Goal: Navigation & Orientation: Find specific page/section

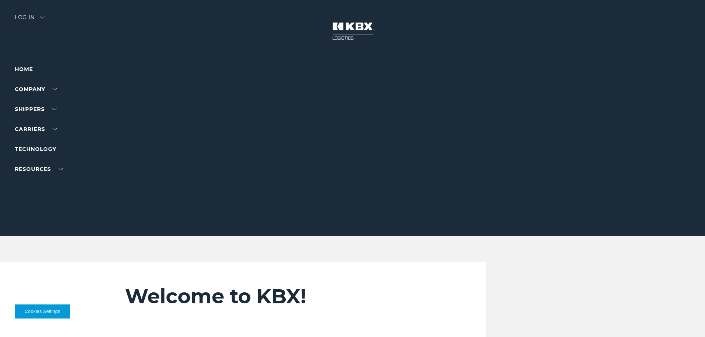
click at [37, 14] on div at bounding box center [355, 118] width 711 height 236
click at [34, 19] on div "Log in" at bounding box center [30, 20] width 30 height 11
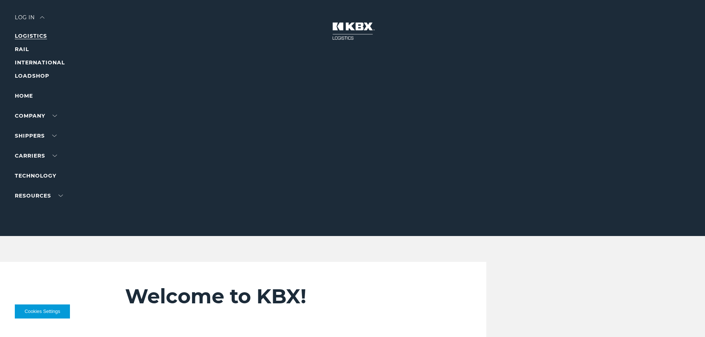
click at [33, 37] on link "LOGISTICS" at bounding box center [31, 36] width 32 height 7
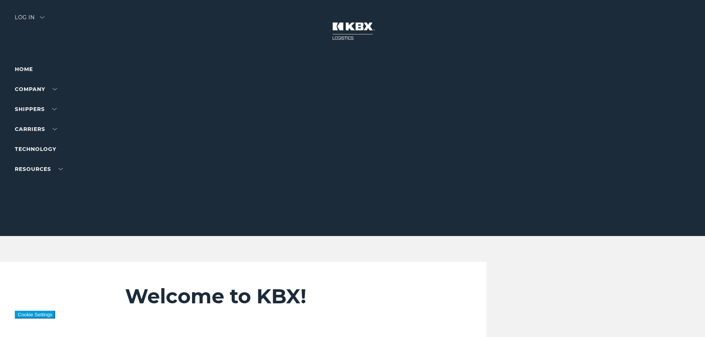
click at [610, 11] on div at bounding box center [355, 118] width 711 height 236
